Goal: Information Seeking & Learning: Learn about a topic

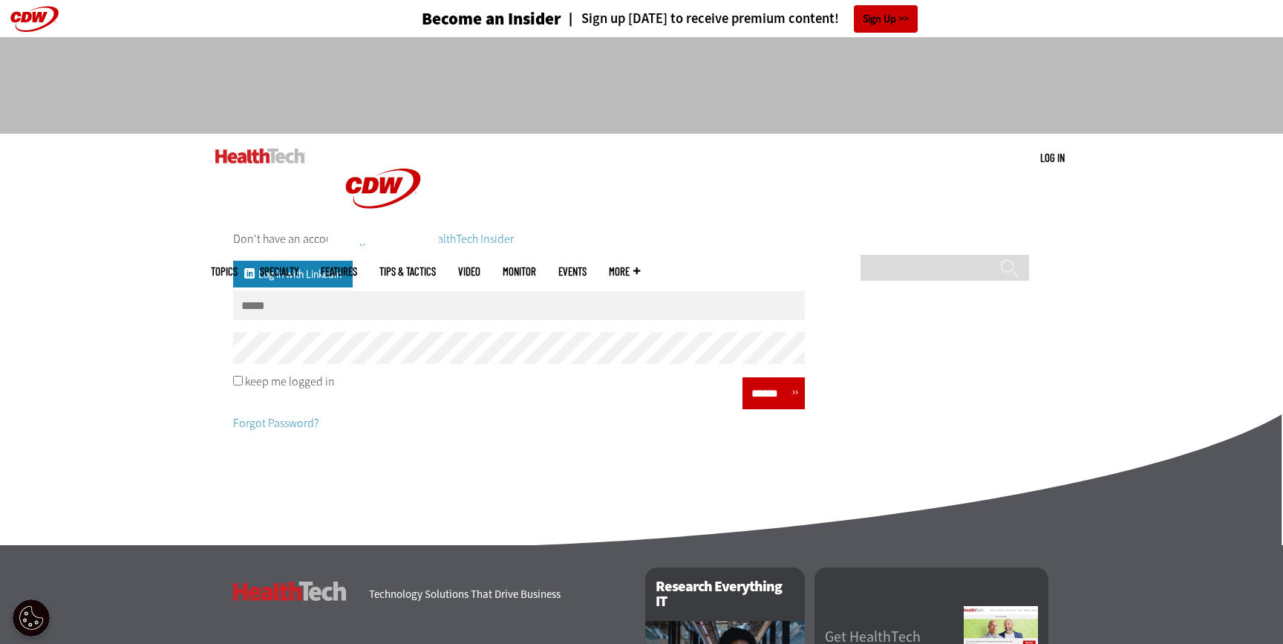
type input "**********"
click at [747, 388] on input "******" at bounding box center [769, 394] width 45 height 22
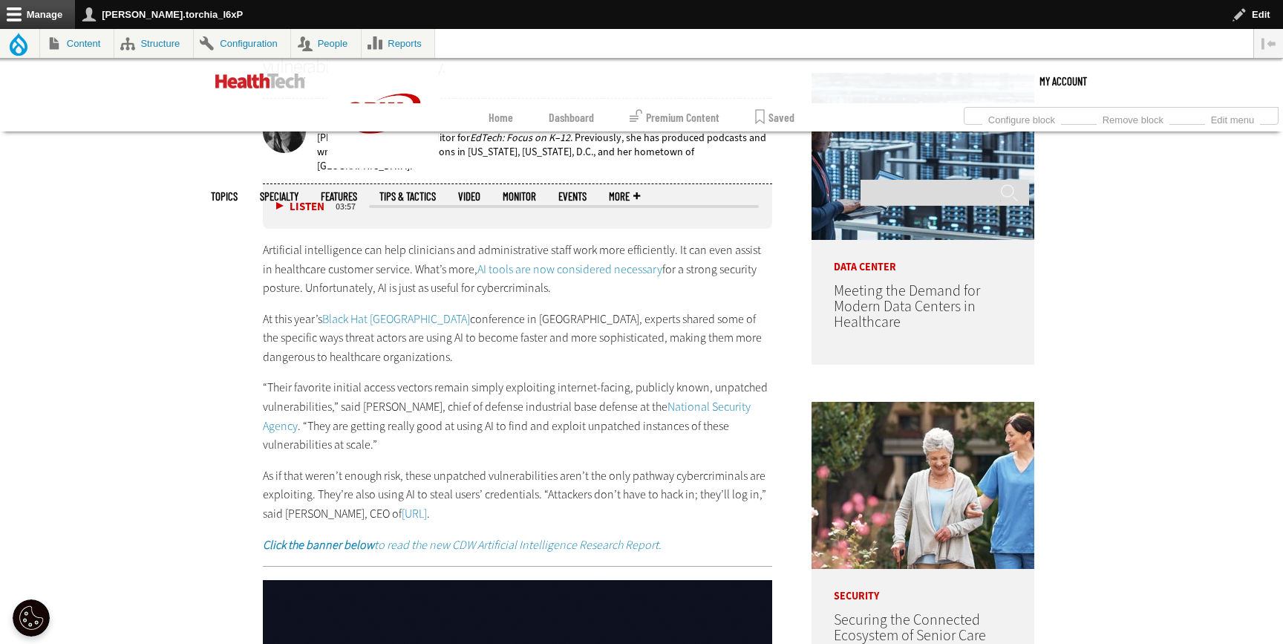
scroll to position [914, 0]
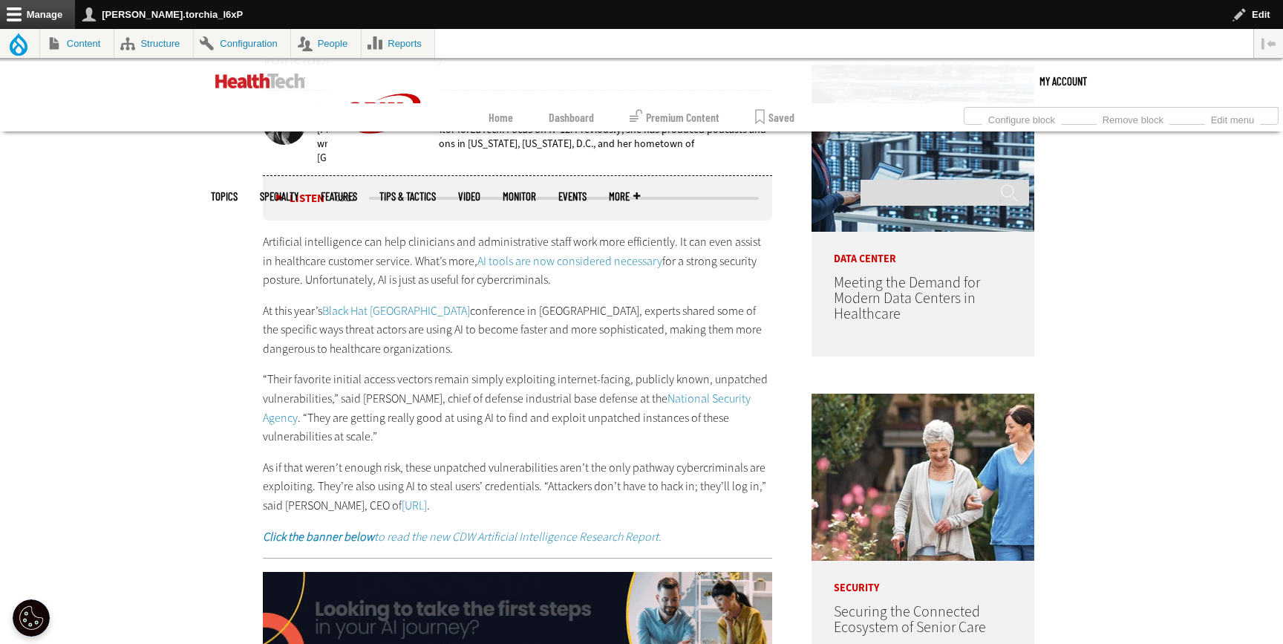
click at [554, 257] on link "AI tools are now considered necessary" at bounding box center [570, 261] width 185 height 16
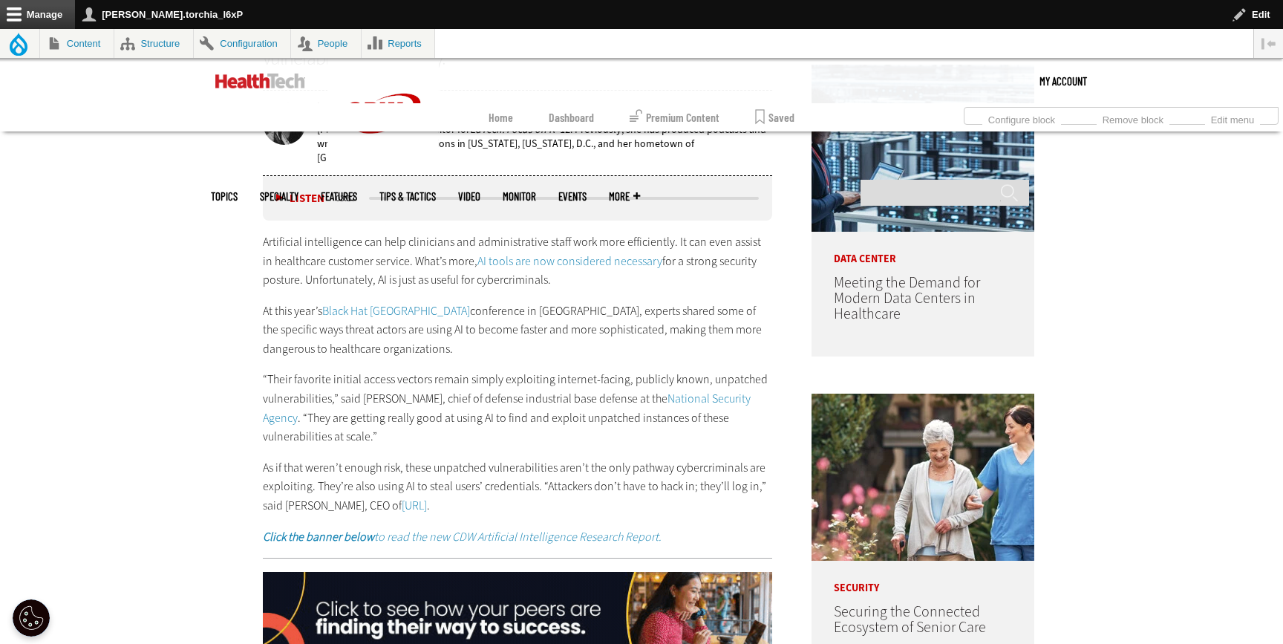
click at [347, 303] on link "Black Hat [GEOGRAPHIC_DATA]" at bounding box center [396, 311] width 148 height 16
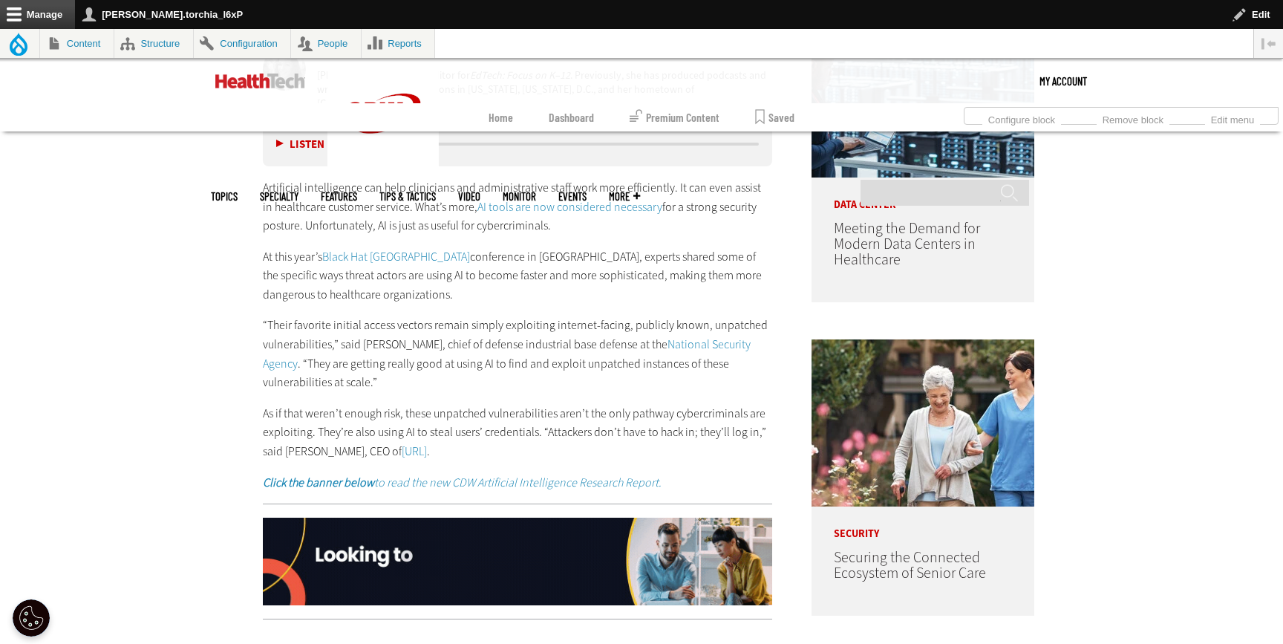
scroll to position [983, 0]
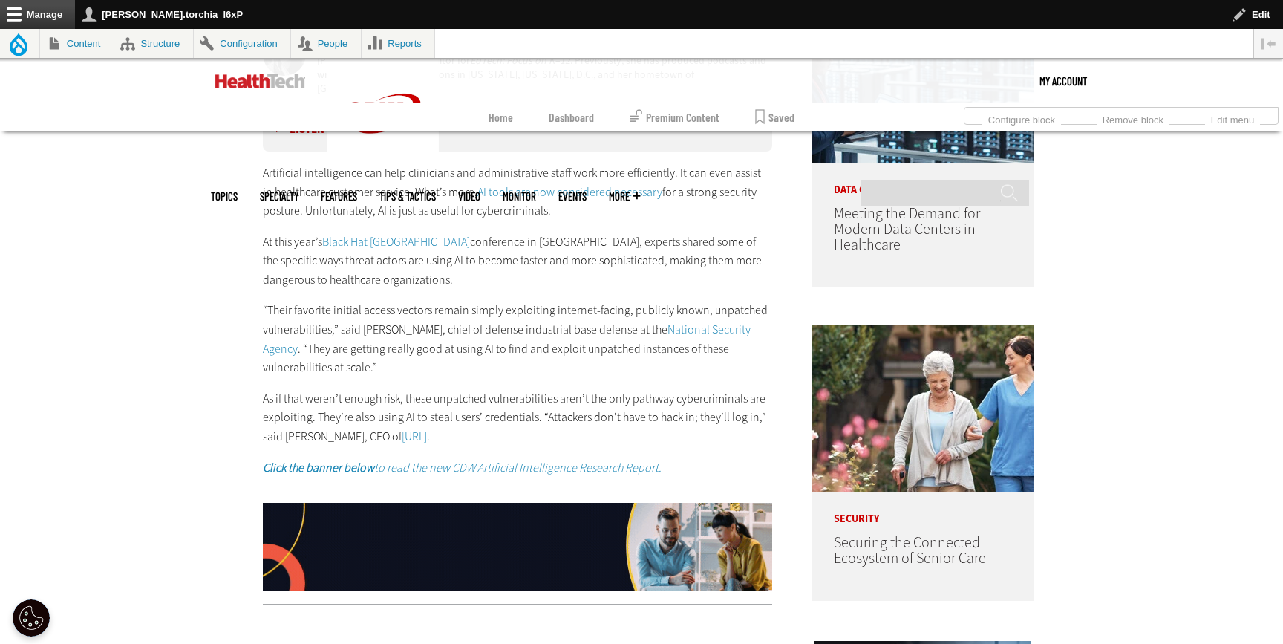
click at [686, 325] on link "National Security Agency" at bounding box center [507, 339] width 488 height 35
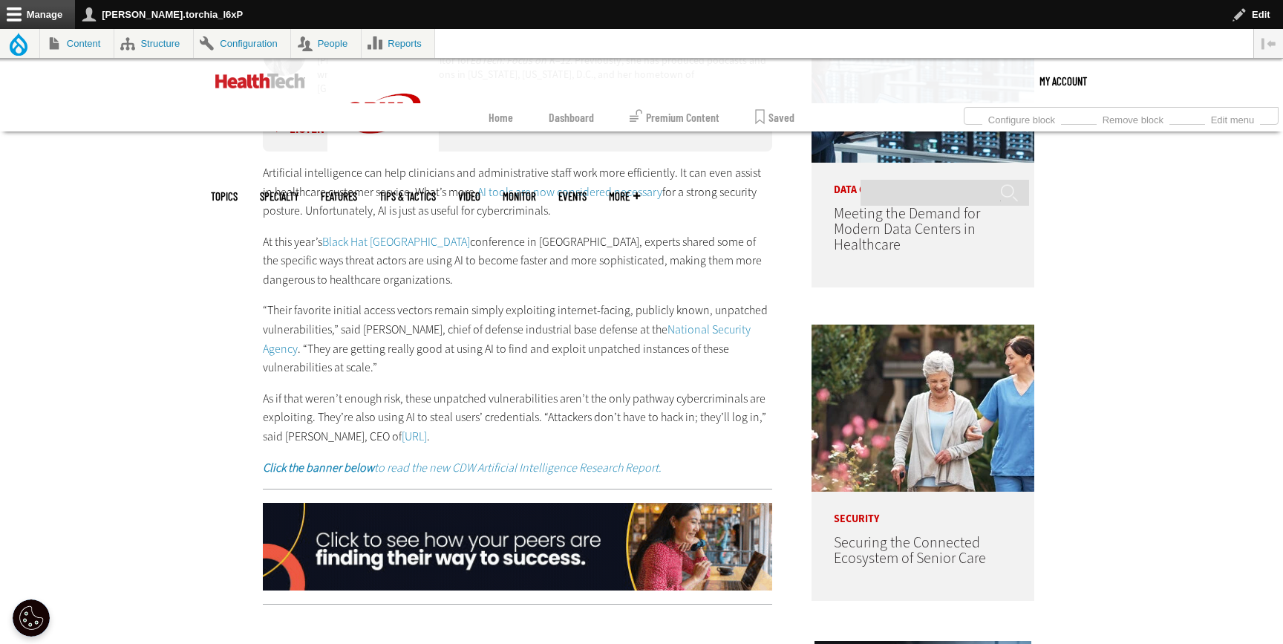
scroll to position [993, 0]
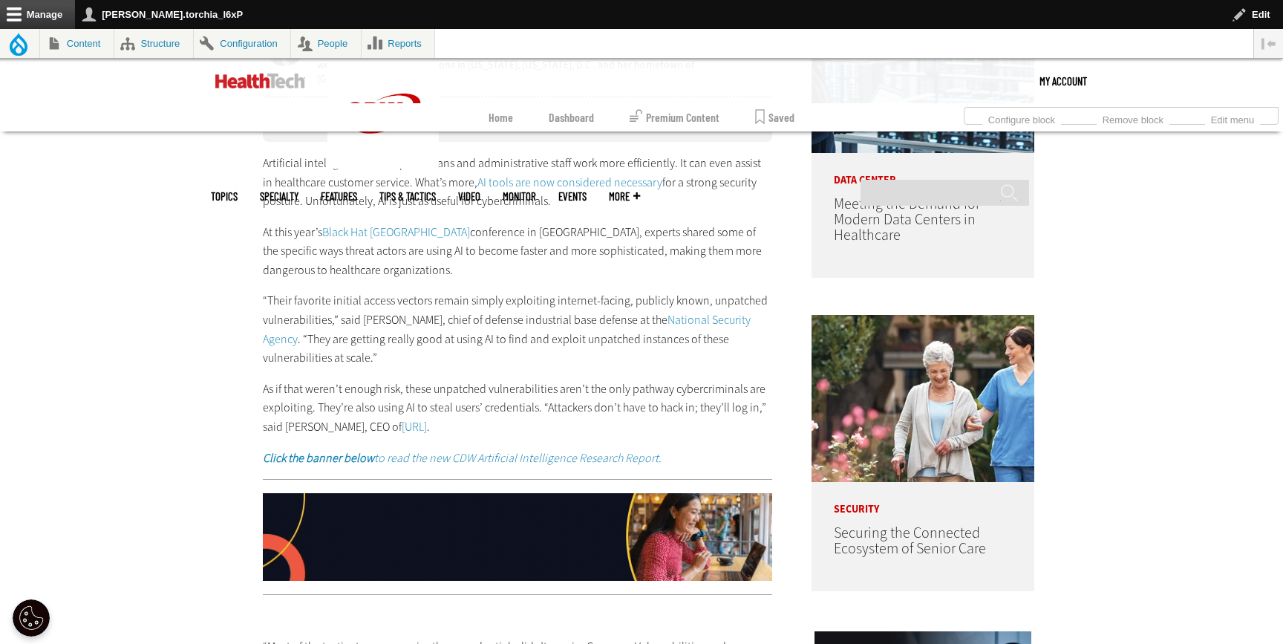
click at [402, 420] on link "[URL]" at bounding box center [414, 427] width 25 height 16
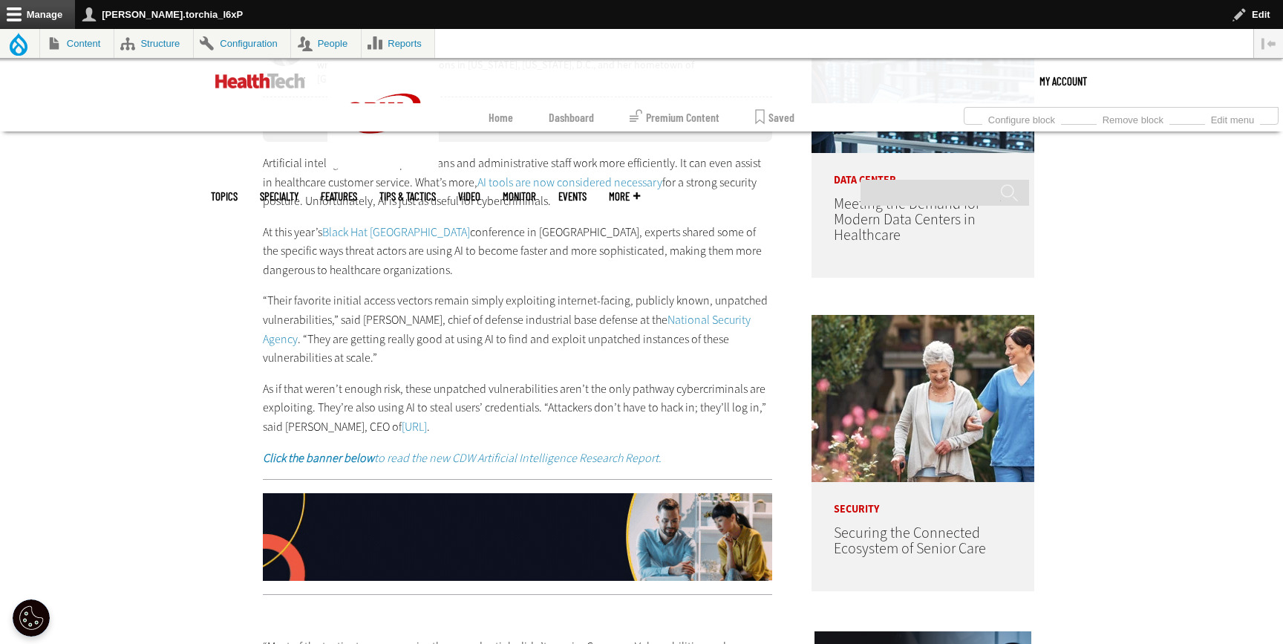
click at [501, 452] on em "Click the banner below to read the new CDW Artificial Intelligence Research Rep…" at bounding box center [462, 458] width 399 height 16
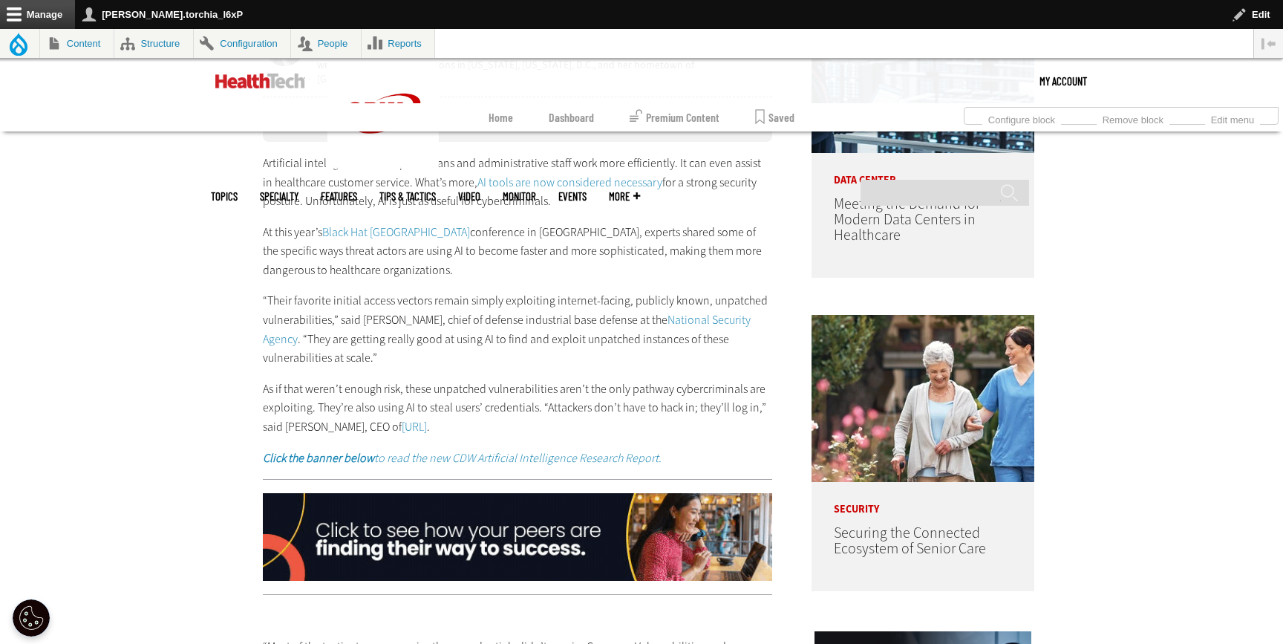
click at [522, 552] on img at bounding box center [518, 537] width 510 height 88
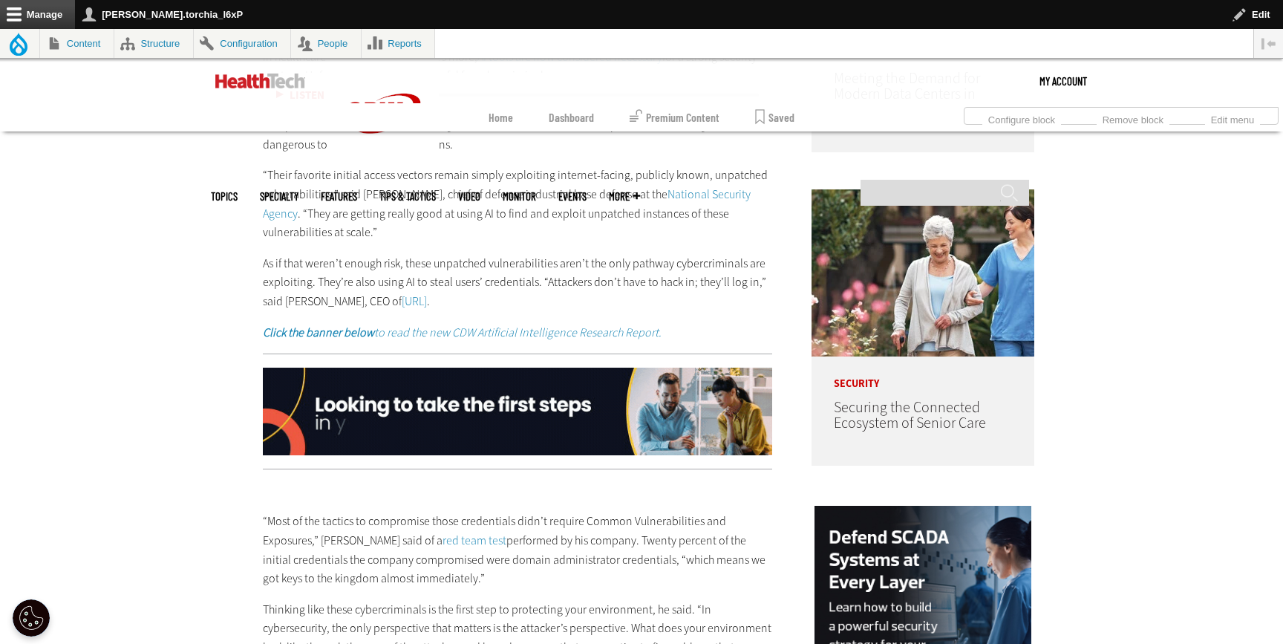
scroll to position [1357, 0]
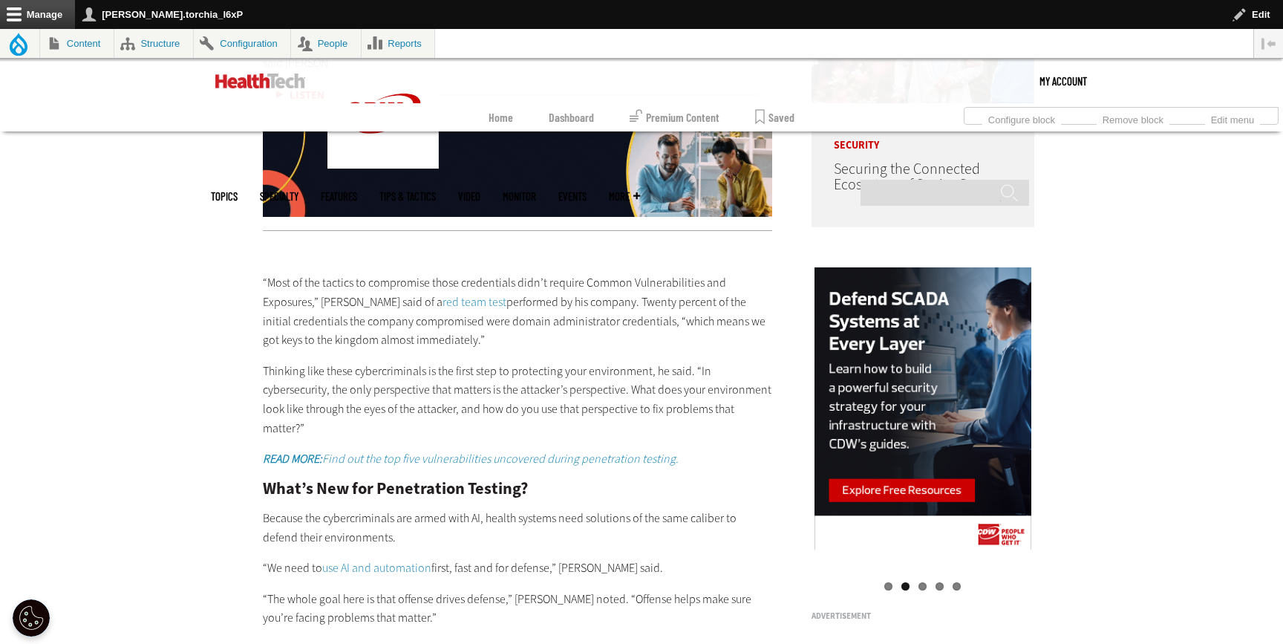
click at [443, 294] on link "red team test" at bounding box center [475, 302] width 64 height 16
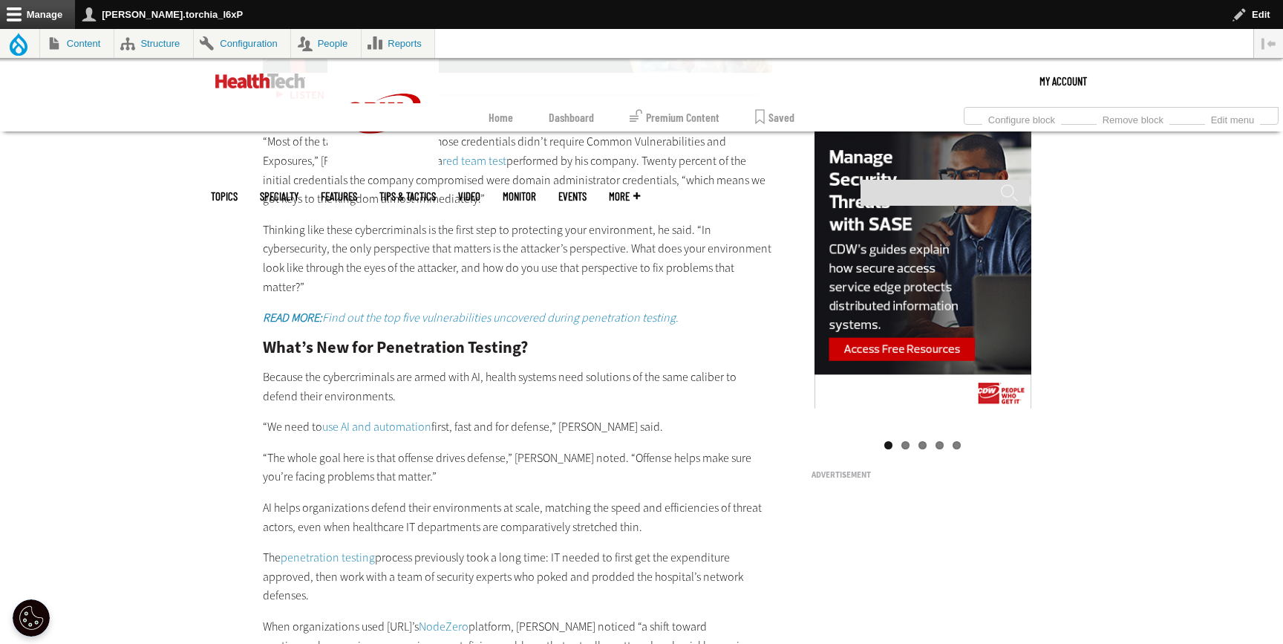
scroll to position [1481, 0]
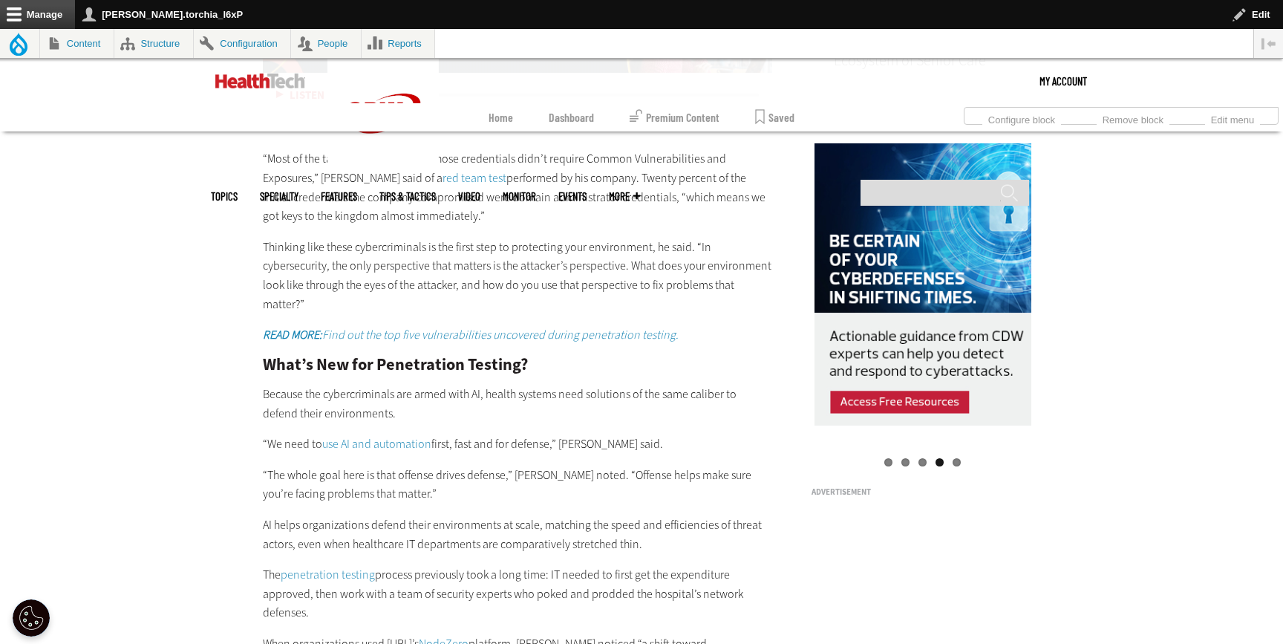
click at [339, 327] on em "READ MORE: Find out the top five vulnerabilities uncovered during penetration t…" at bounding box center [471, 335] width 416 height 16
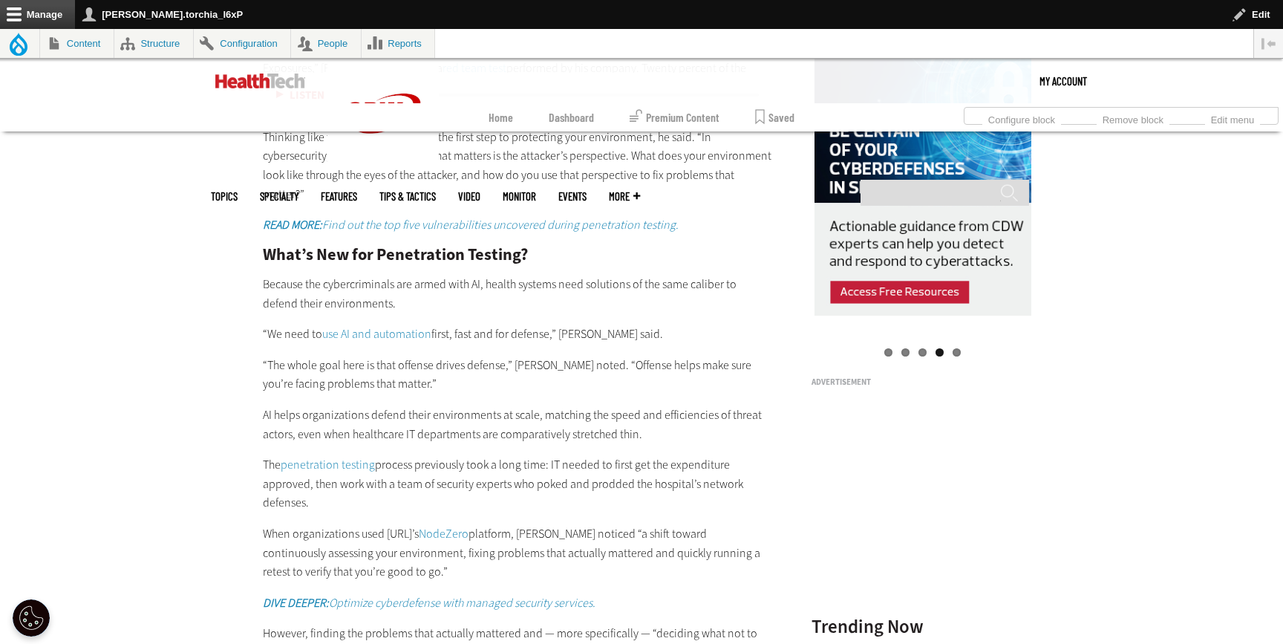
scroll to position [1615, 0]
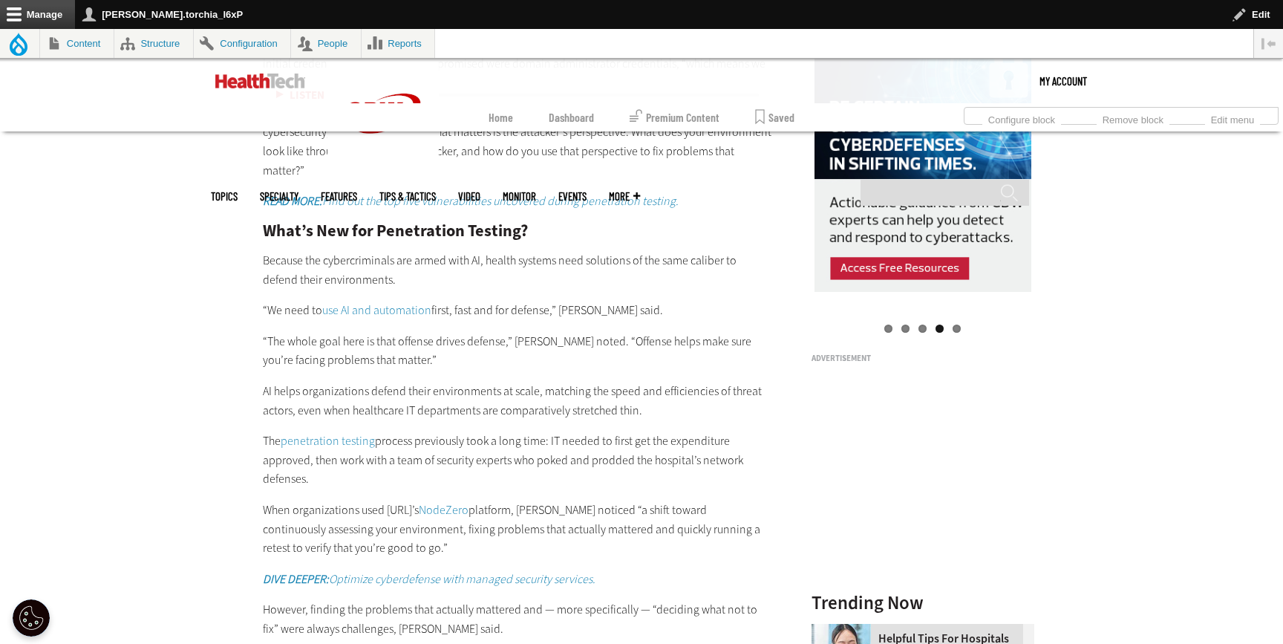
click at [383, 305] on link "use AI and automation" at bounding box center [376, 310] width 109 height 16
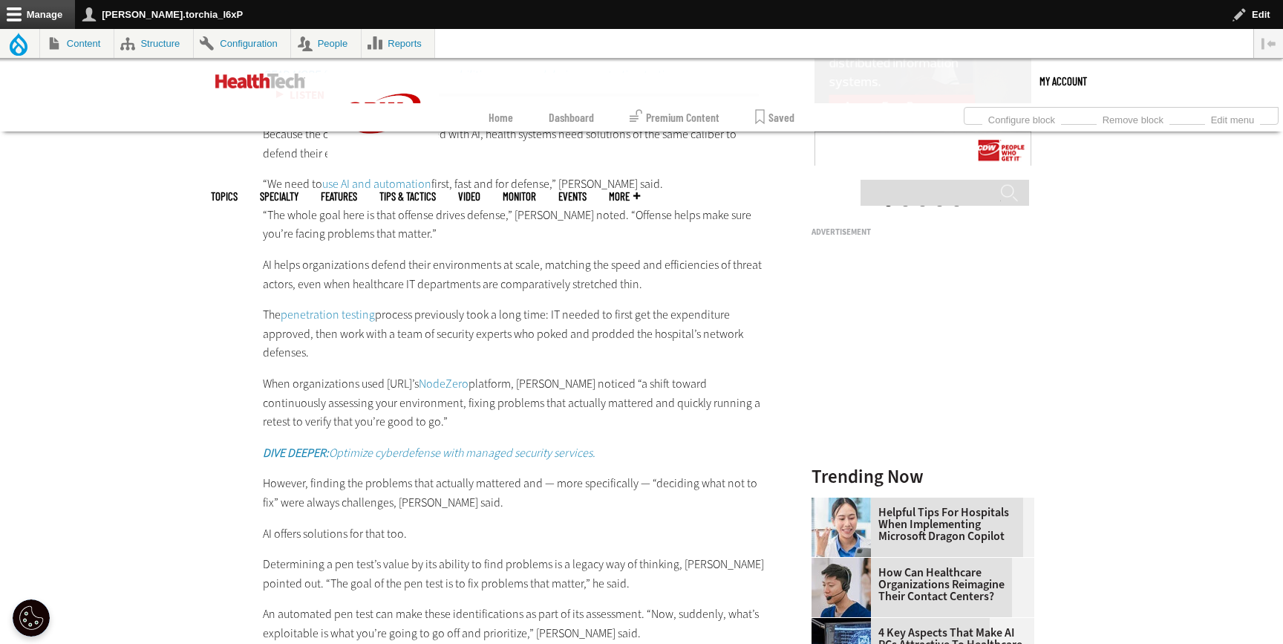
scroll to position [1748, 0]
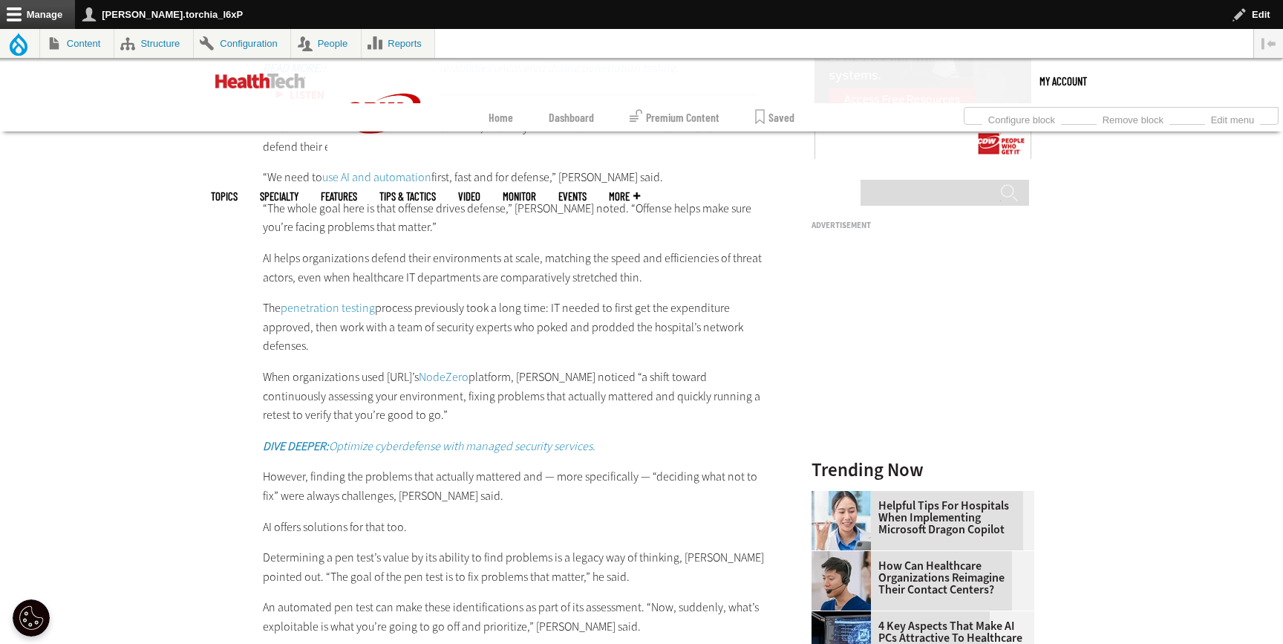
click at [328, 300] on link "penetration testing" at bounding box center [328, 308] width 94 height 16
click at [469, 371] on link "NodeZero" at bounding box center [444, 377] width 50 height 16
click at [428, 443] on em "DIVE DEEPER: Optimize cyberdefense with managed security services." at bounding box center [429, 446] width 333 height 16
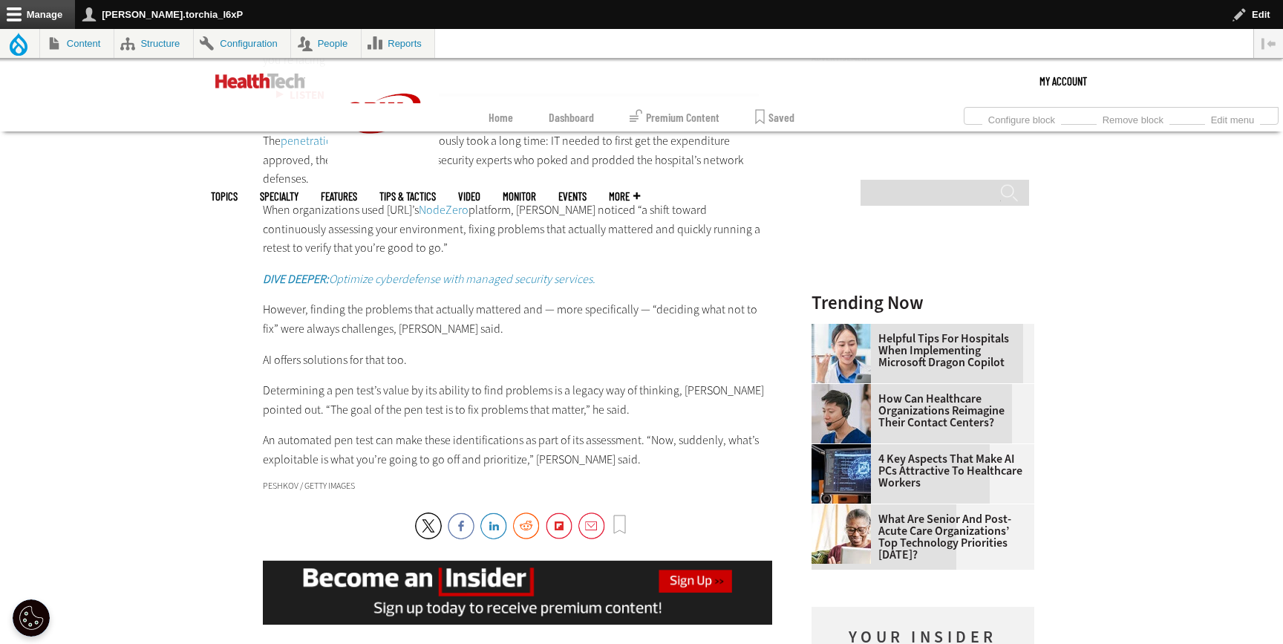
scroll to position [1926, 0]
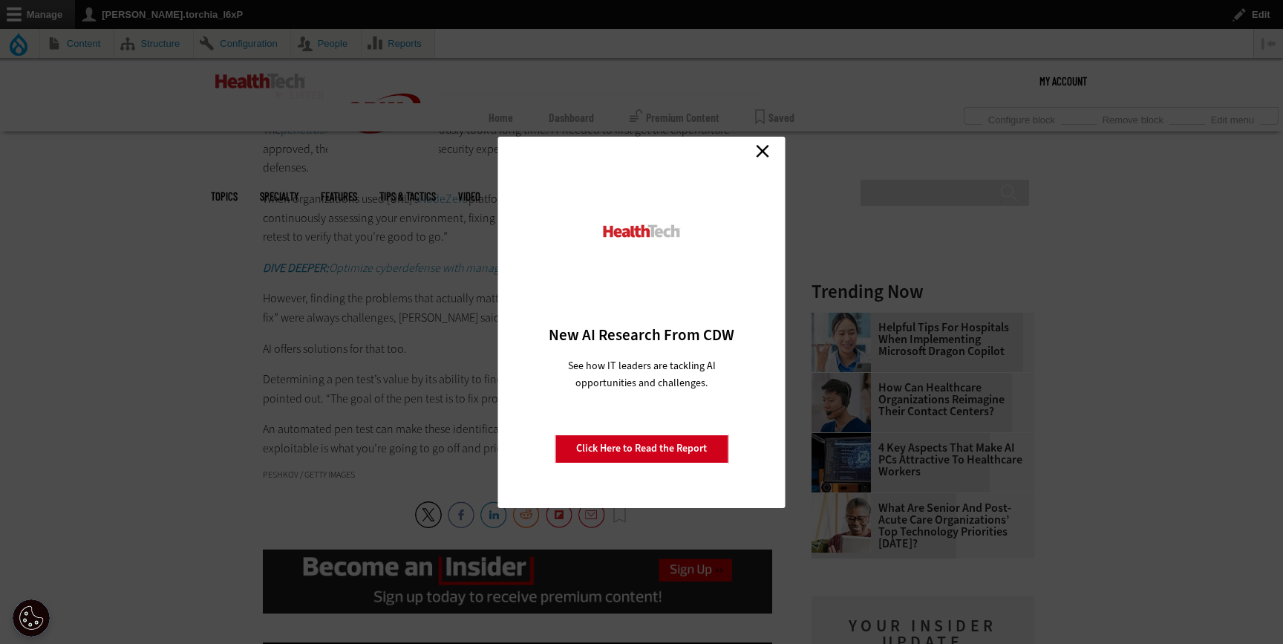
click at [752, 143] on link "Close" at bounding box center [763, 151] width 22 height 22
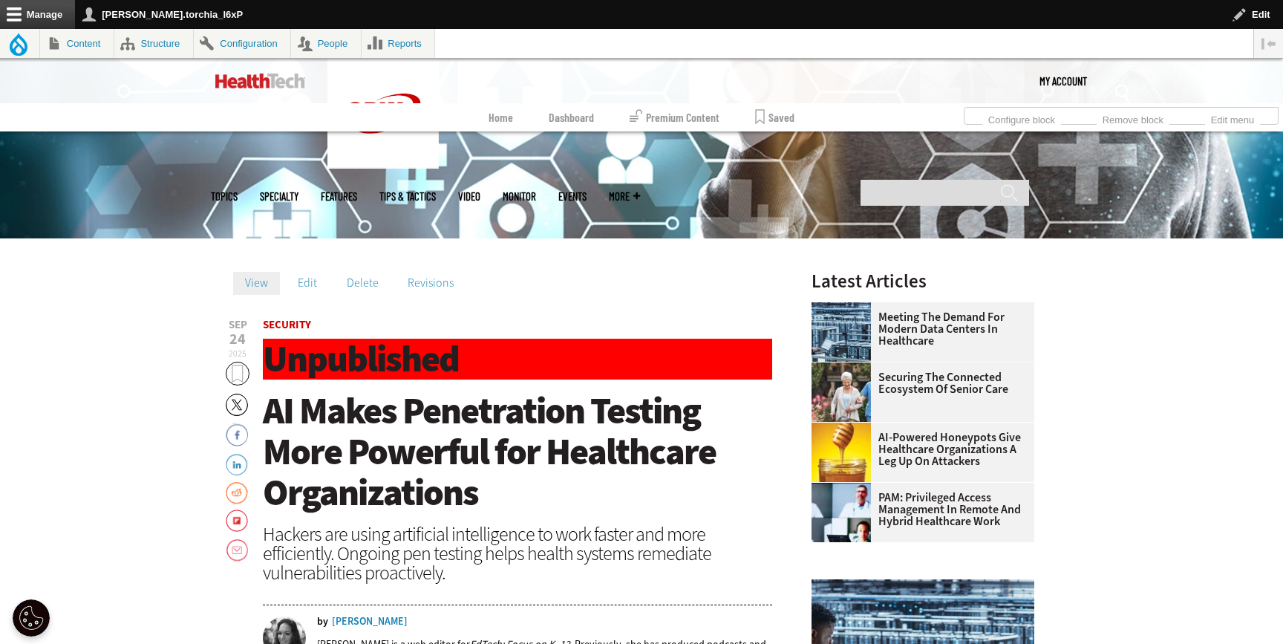
scroll to position [362, 0]
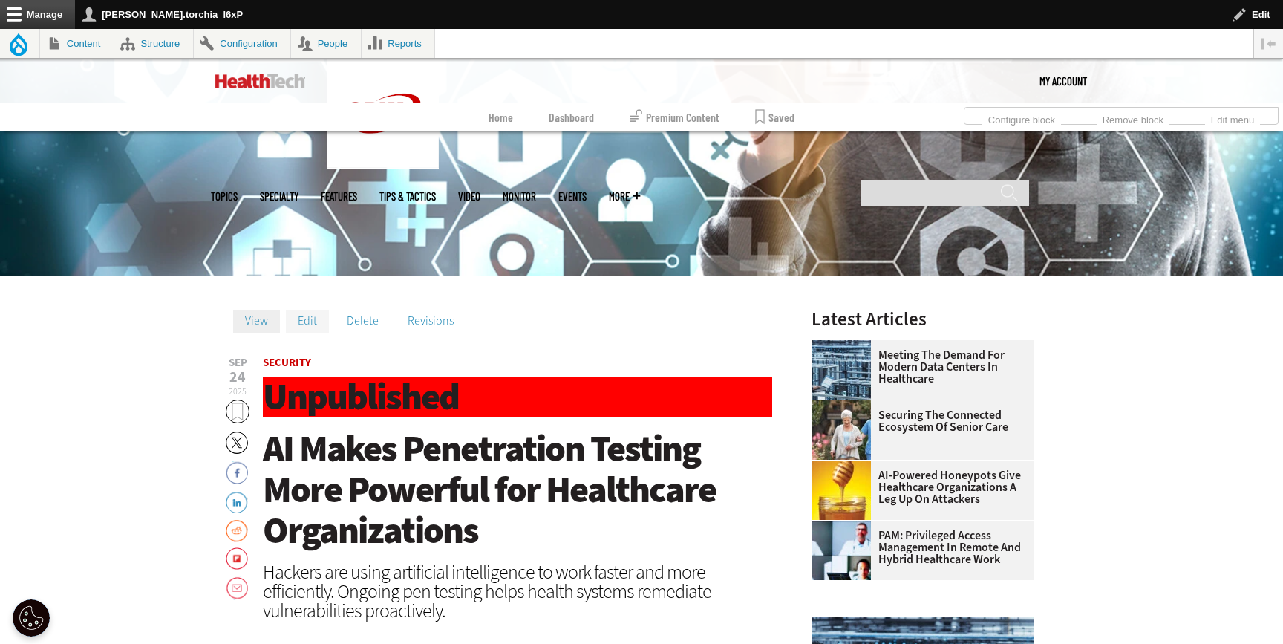
click at [313, 327] on link "Edit" at bounding box center [307, 321] width 43 height 22
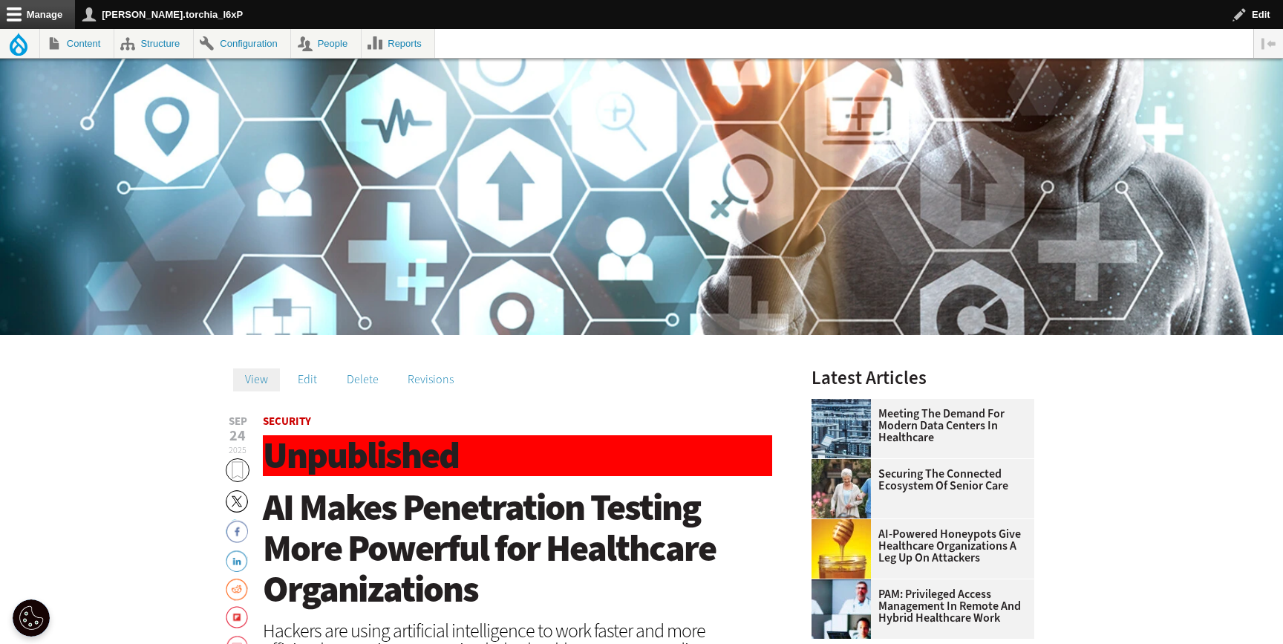
scroll to position [362, 0]
